Goal: Information Seeking & Learning: Check status

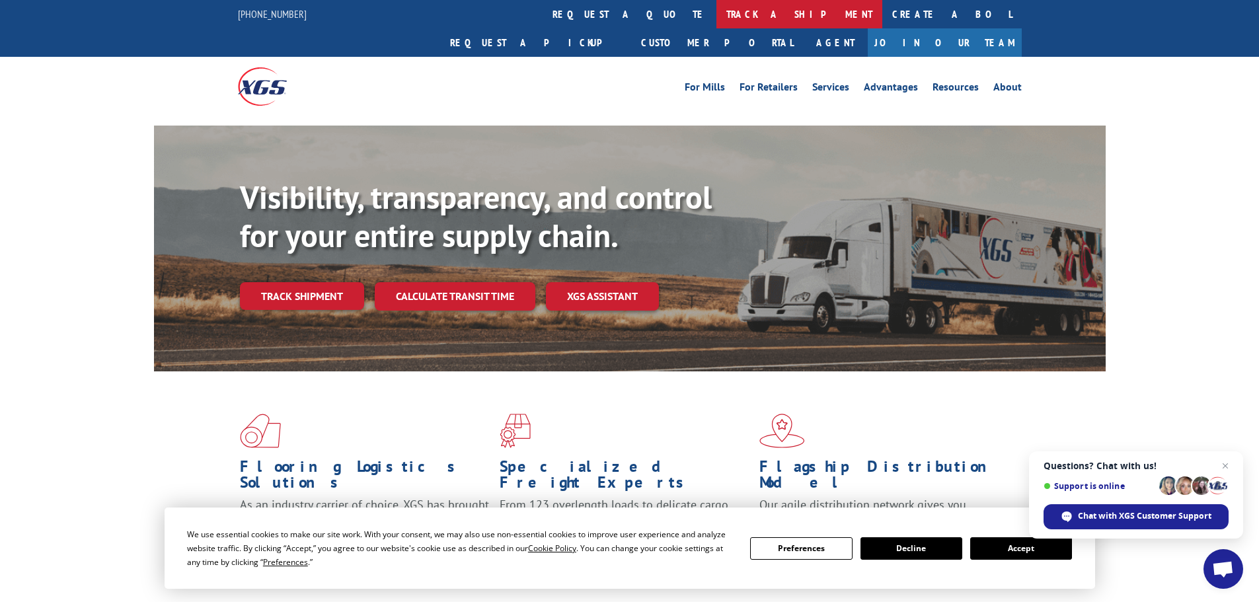
click at [716, 17] on link "track a shipment" at bounding box center [799, 14] width 166 height 28
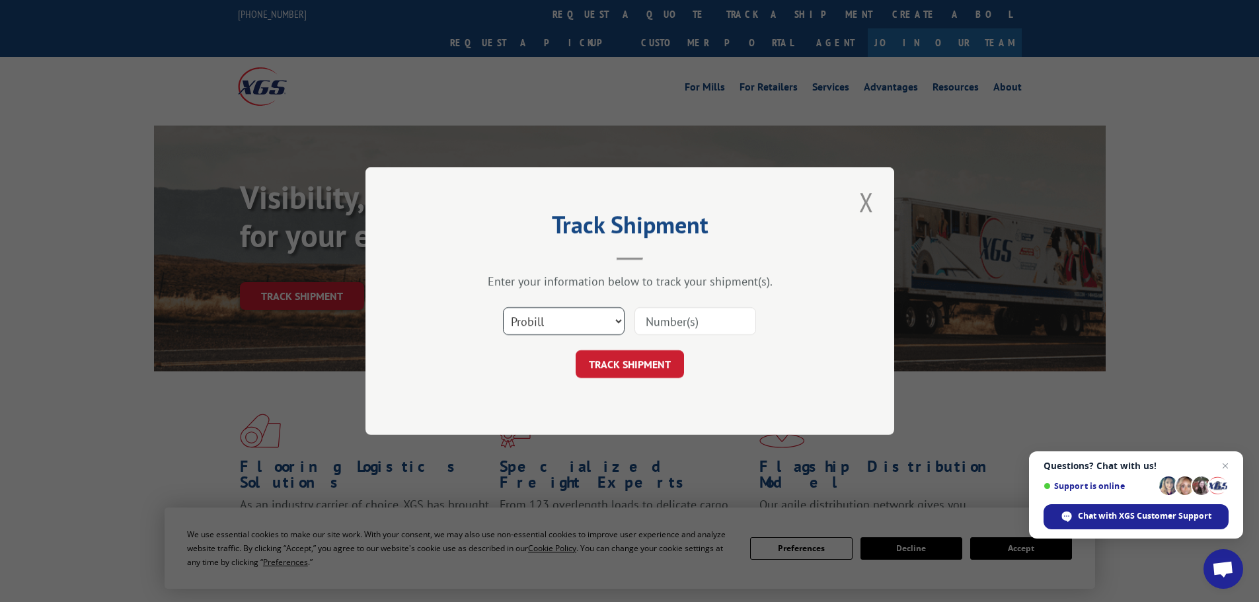
click at [599, 316] on select "Select category... Probill BOL PO" at bounding box center [564, 321] width 122 height 28
select select "bol"
click at [503, 307] on select "Select category... Probill BOL PO" at bounding box center [564, 321] width 122 height 28
click at [648, 321] on input at bounding box center [695, 321] width 122 height 28
type input "419504"
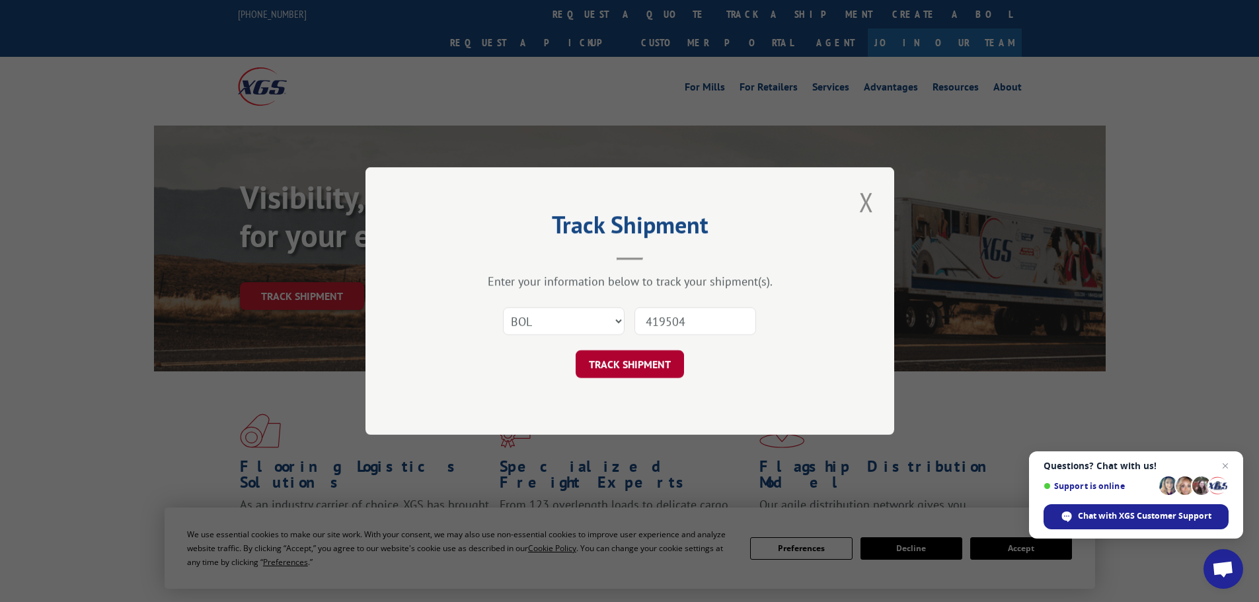
click at [636, 374] on button "TRACK SHIPMENT" at bounding box center [629, 364] width 108 height 28
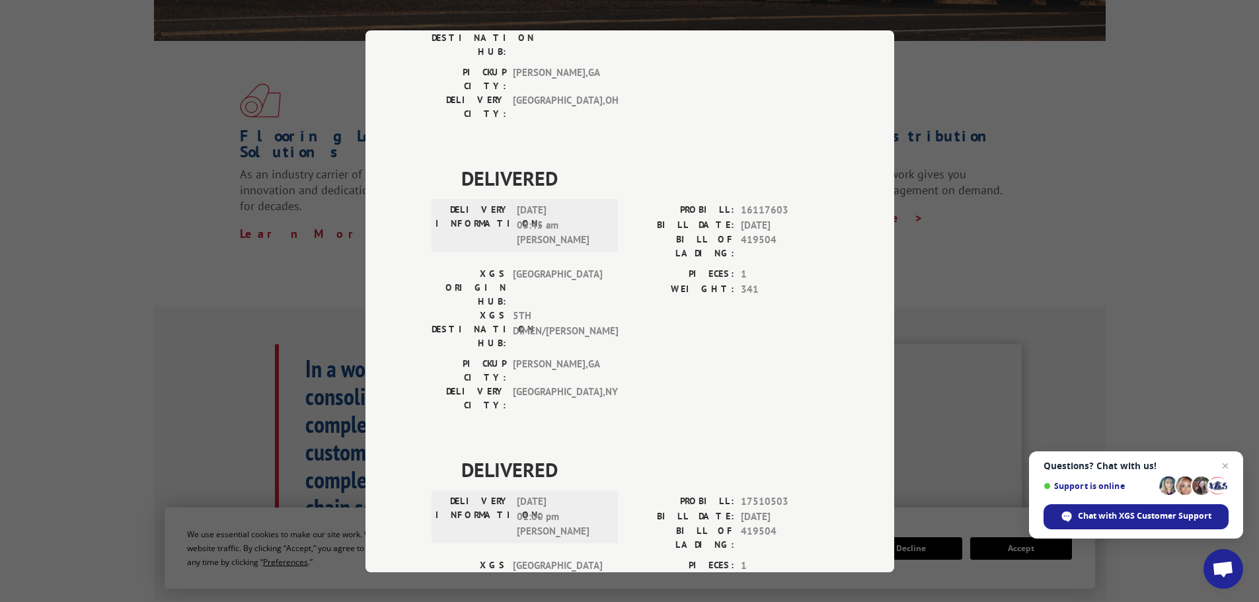
scroll to position [272, 0]
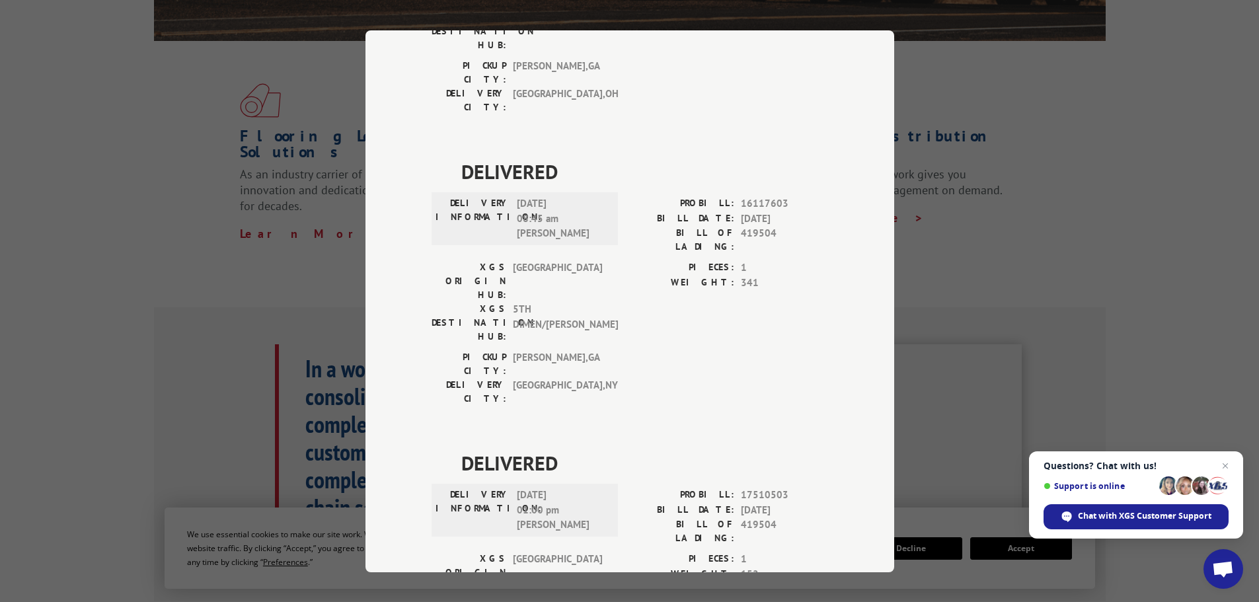
click at [935, 75] on div "Track Shipment DELIVERED DELIVERY INFORMATION: [DATE] 11:18 am [PERSON_NAME] PR…" at bounding box center [629, 301] width 1259 height 602
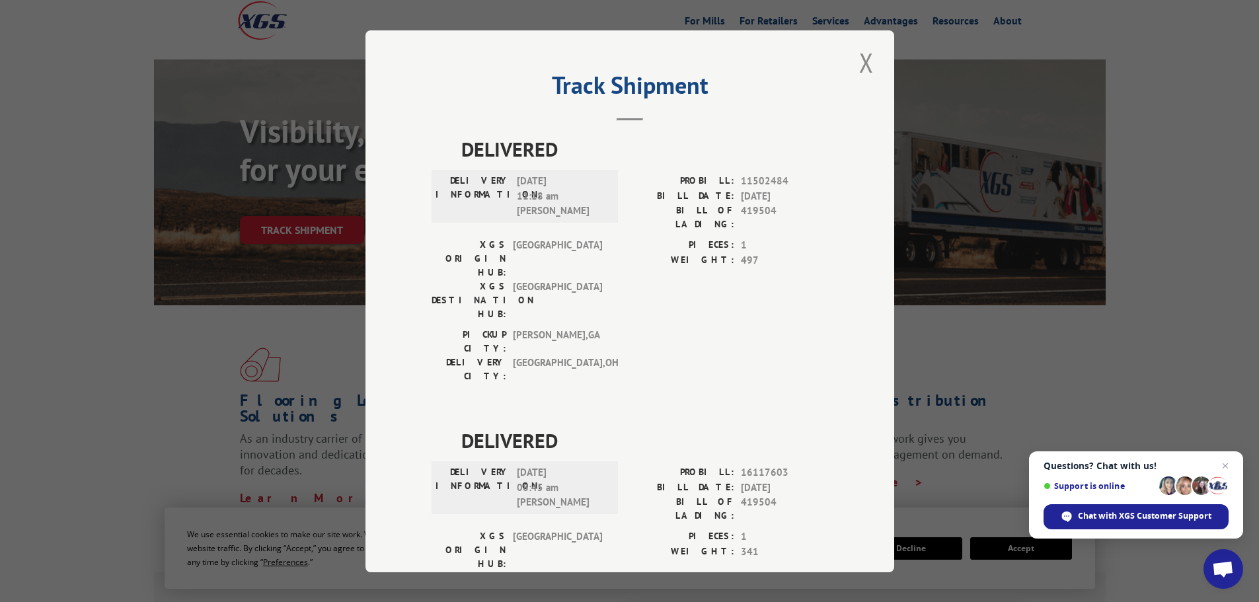
scroll to position [0, 0]
click at [866, 57] on button "Close modal" at bounding box center [866, 65] width 22 height 36
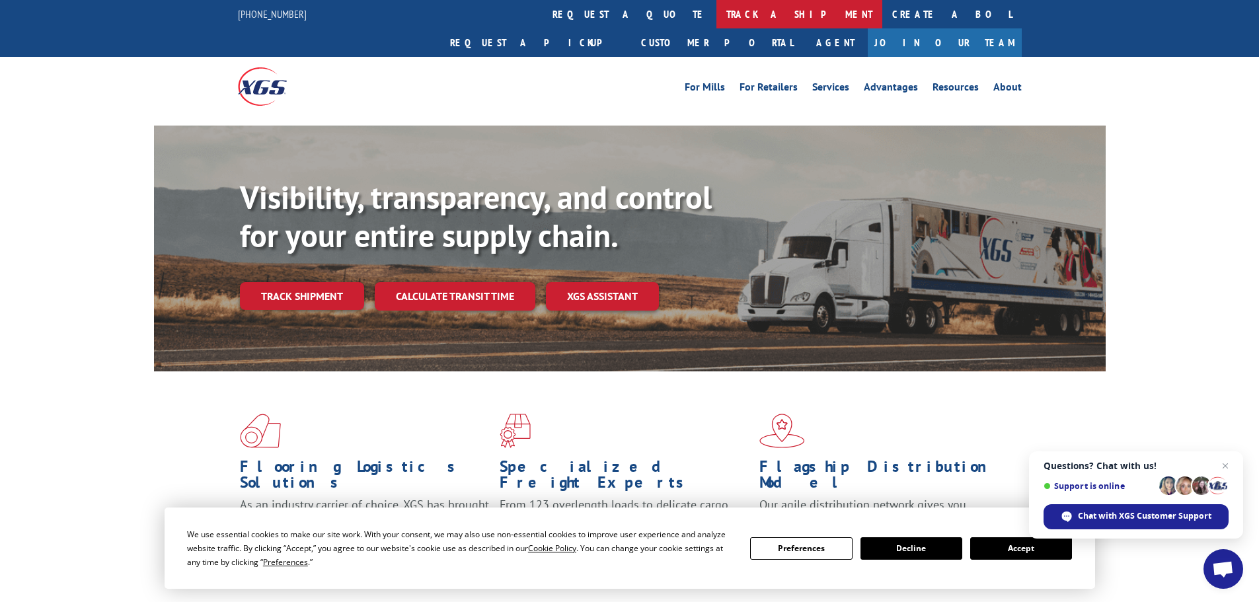
click at [716, 17] on link "track a shipment" at bounding box center [799, 14] width 166 height 28
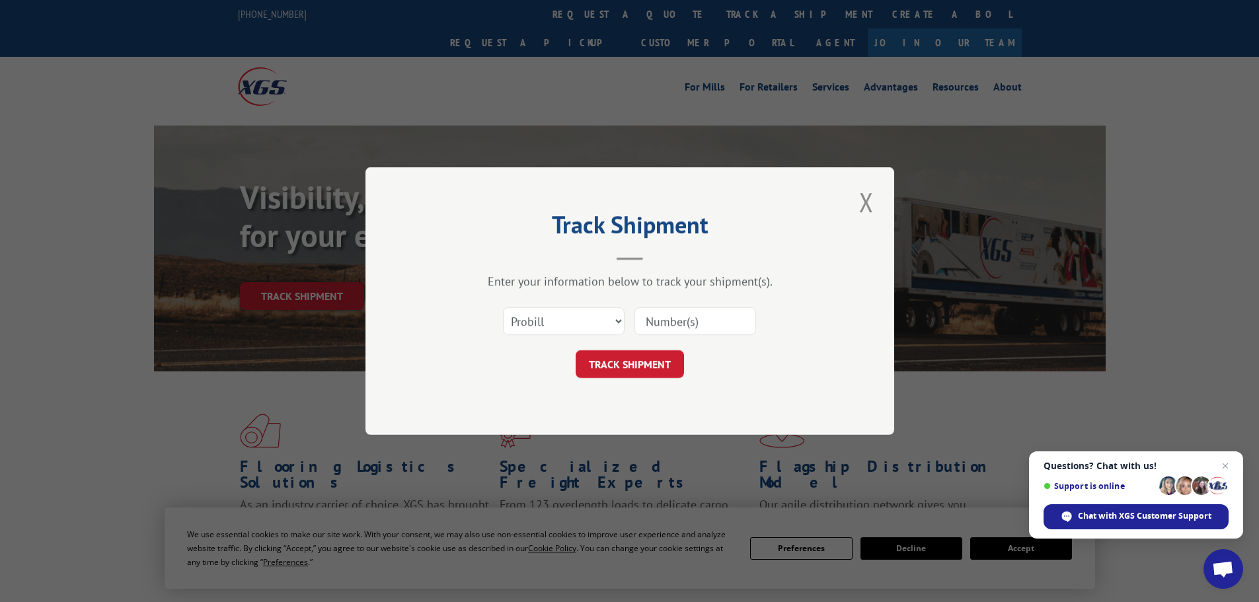
paste input "17153062"
type input "17153062"
click at [664, 373] on button "TRACK SHIPMENT" at bounding box center [629, 364] width 108 height 28
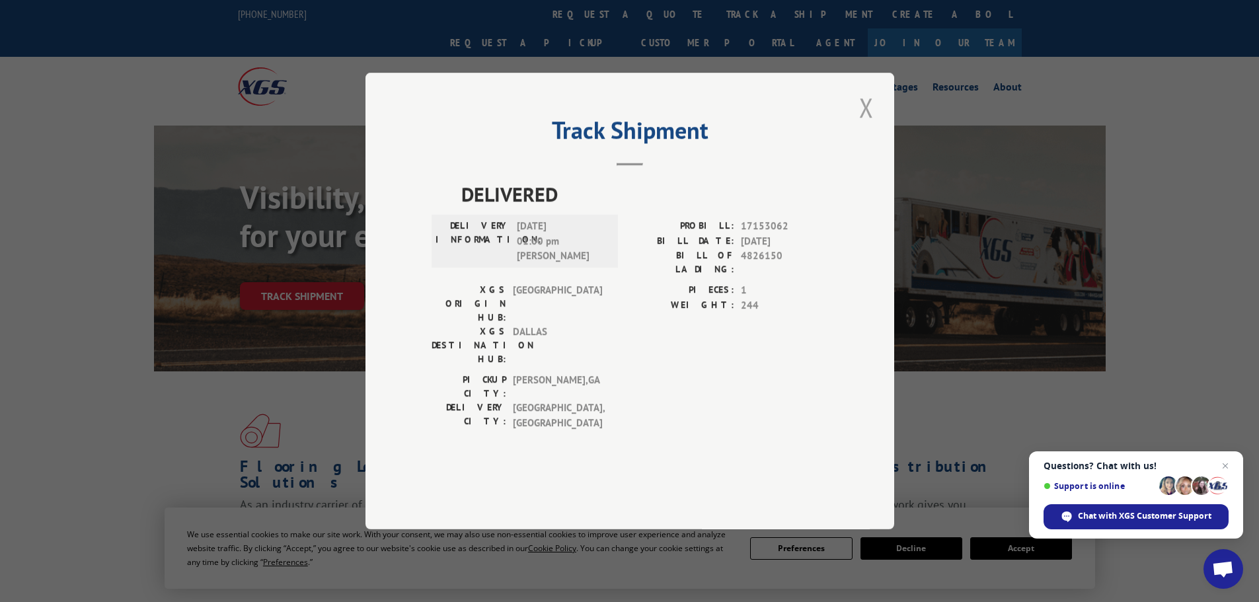
click at [871, 126] on button "Close modal" at bounding box center [866, 107] width 22 height 36
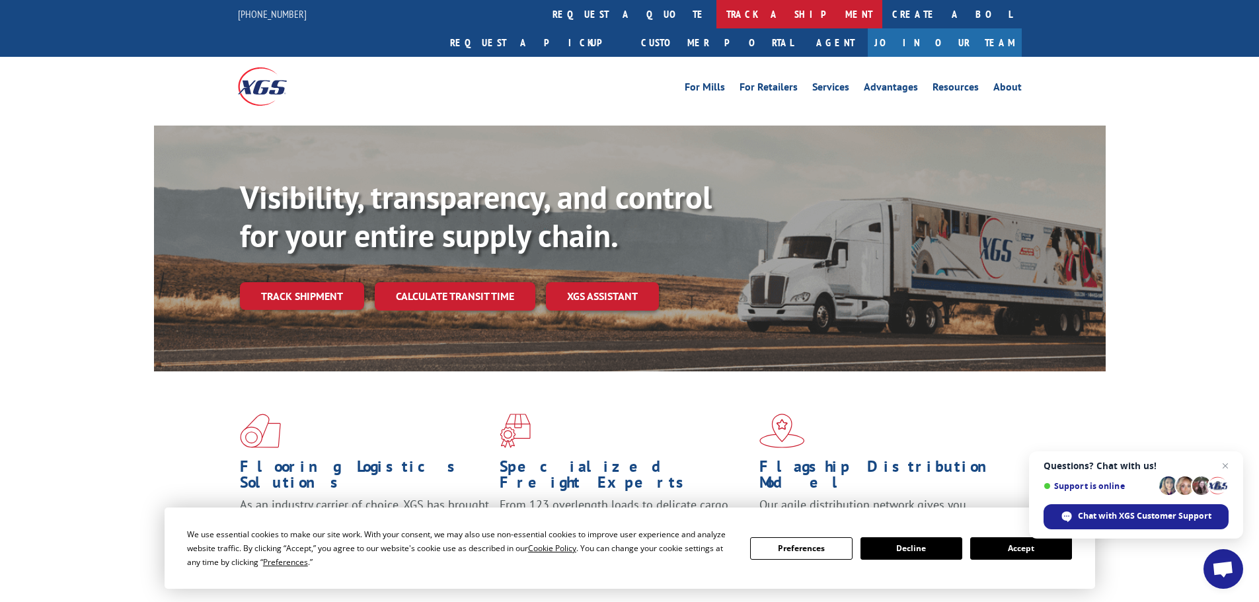
click at [716, 13] on link "track a shipment" at bounding box center [799, 14] width 166 height 28
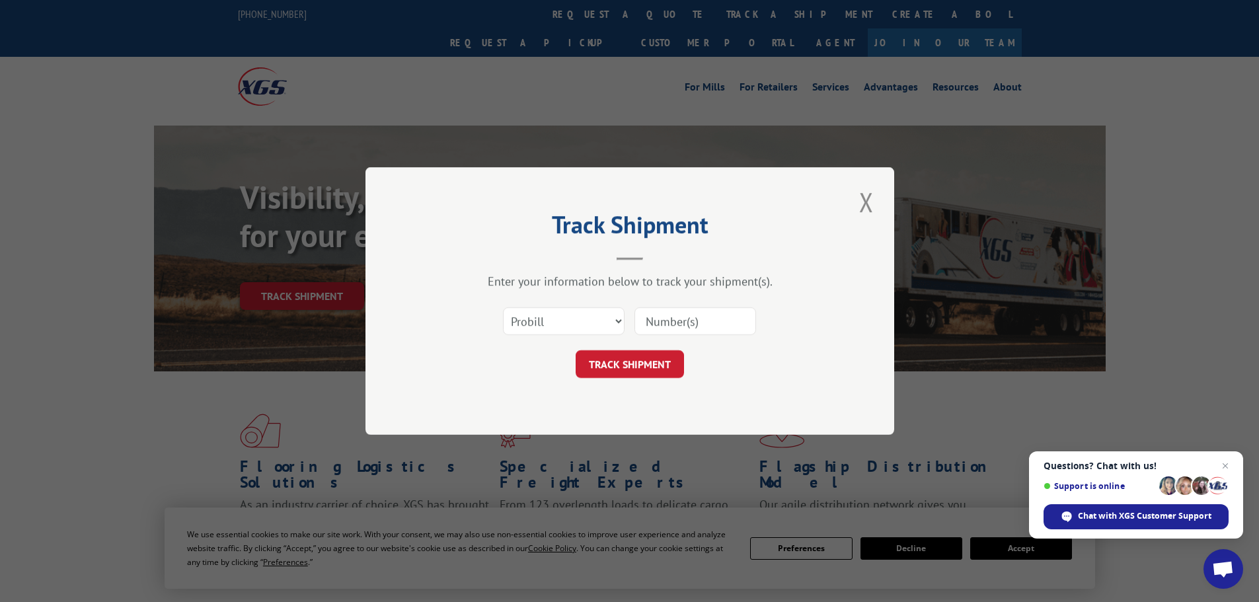
paste input "17461280"
type input "17461280"
click at [640, 367] on button "TRACK SHIPMENT" at bounding box center [629, 364] width 108 height 28
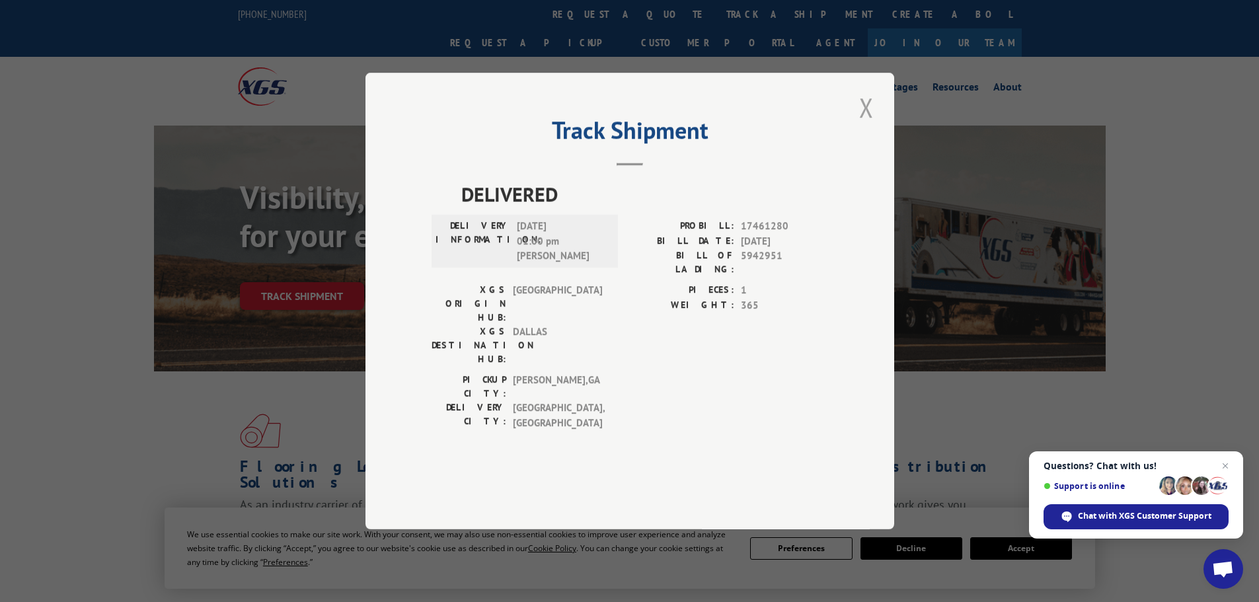
drag, startPoint x: 866, startPoint y: 142, endPoint x: 741, endPoint y: 55, distance: 152.3
click at [865, 126] on button "Close modal" at bounding box center [866, 107] width 22 height 36
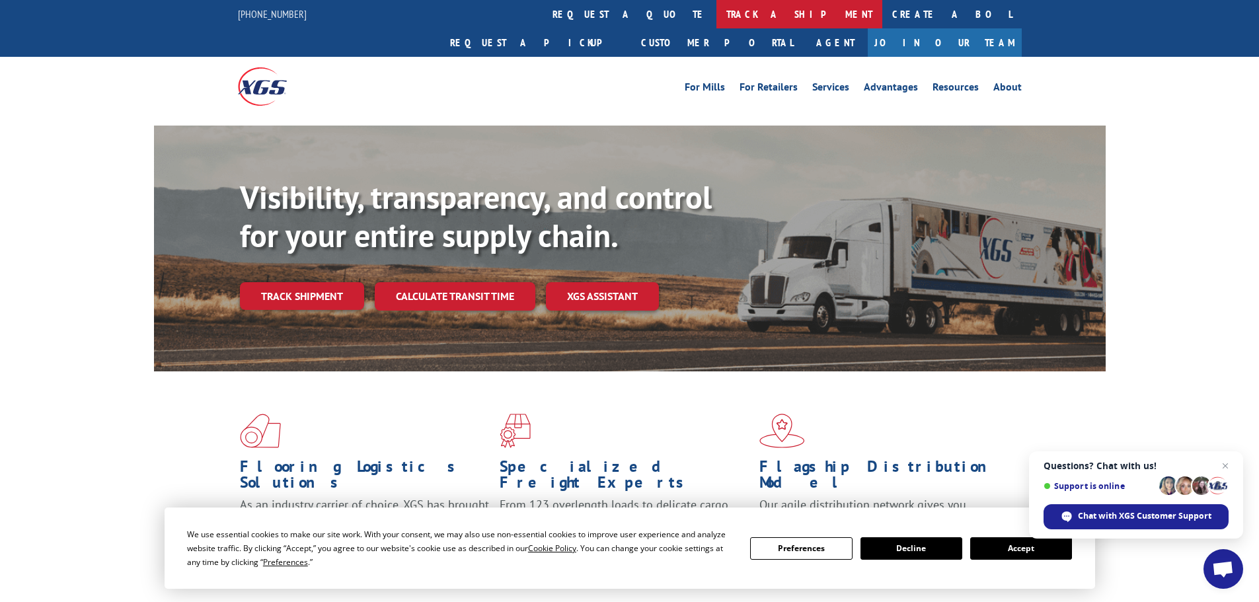
click at [716, 15] on link "track a shipment" at bounding box center [799, 14] width 166 height 28
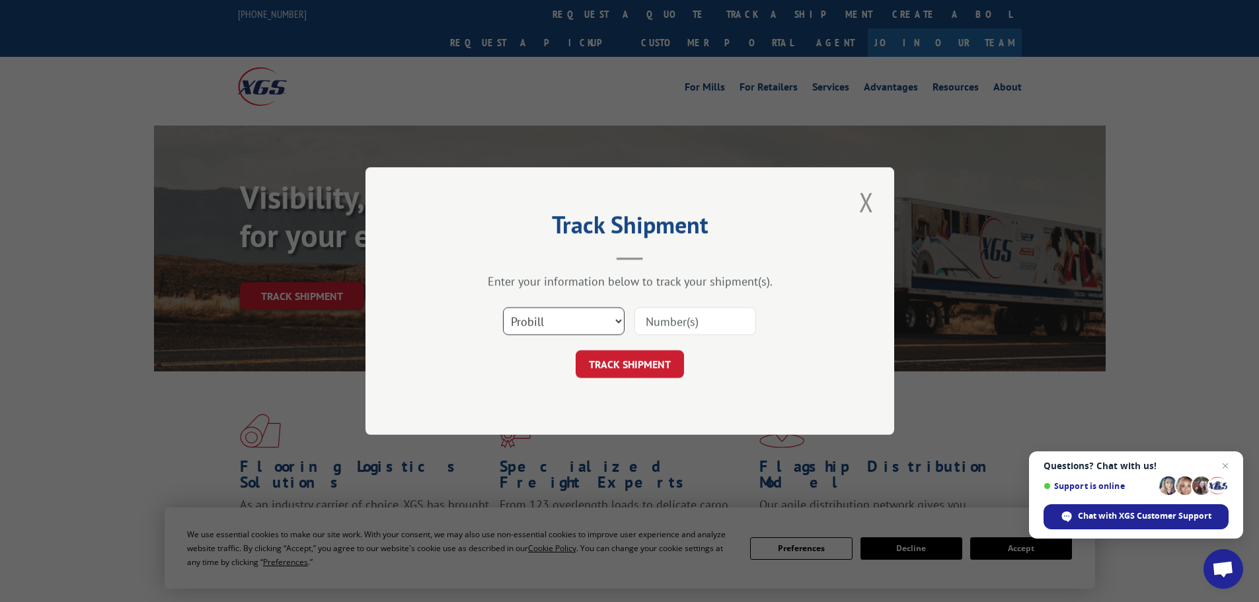
click at [548, 328] on select "Select category... Probill BOL PO" at bounding box center [564, 321] width 122 height 28
select select "bol"
click at [503, 307] on select "Select category... Probill BOL PO" at bounding box center [564, 321] width 122 height 28
click at [698, 307] on div at bounding box center [695, 321] width 122 height 30
click at [700, 313] on input at bounding box center [695, 321] width 122 height 28
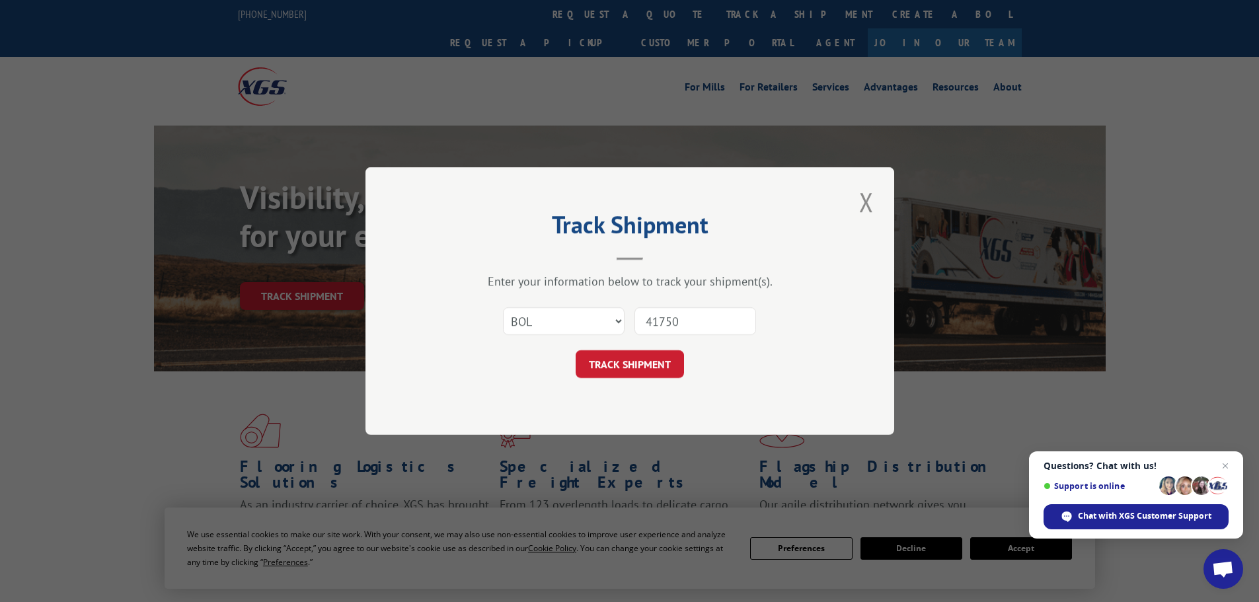
type input "417501"
click button "TRACK SHIPMENT" at bounding box center [629, 364] width 108 height 28
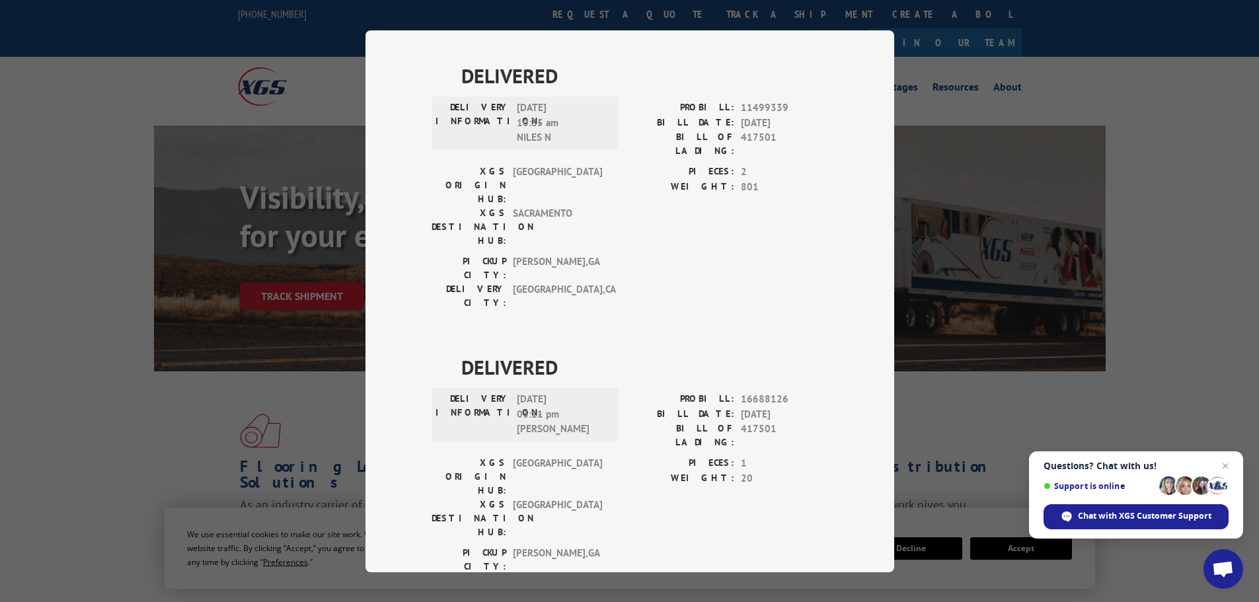
scroll to position [709, 0]
